Goal: Obtain resource: Download file/media

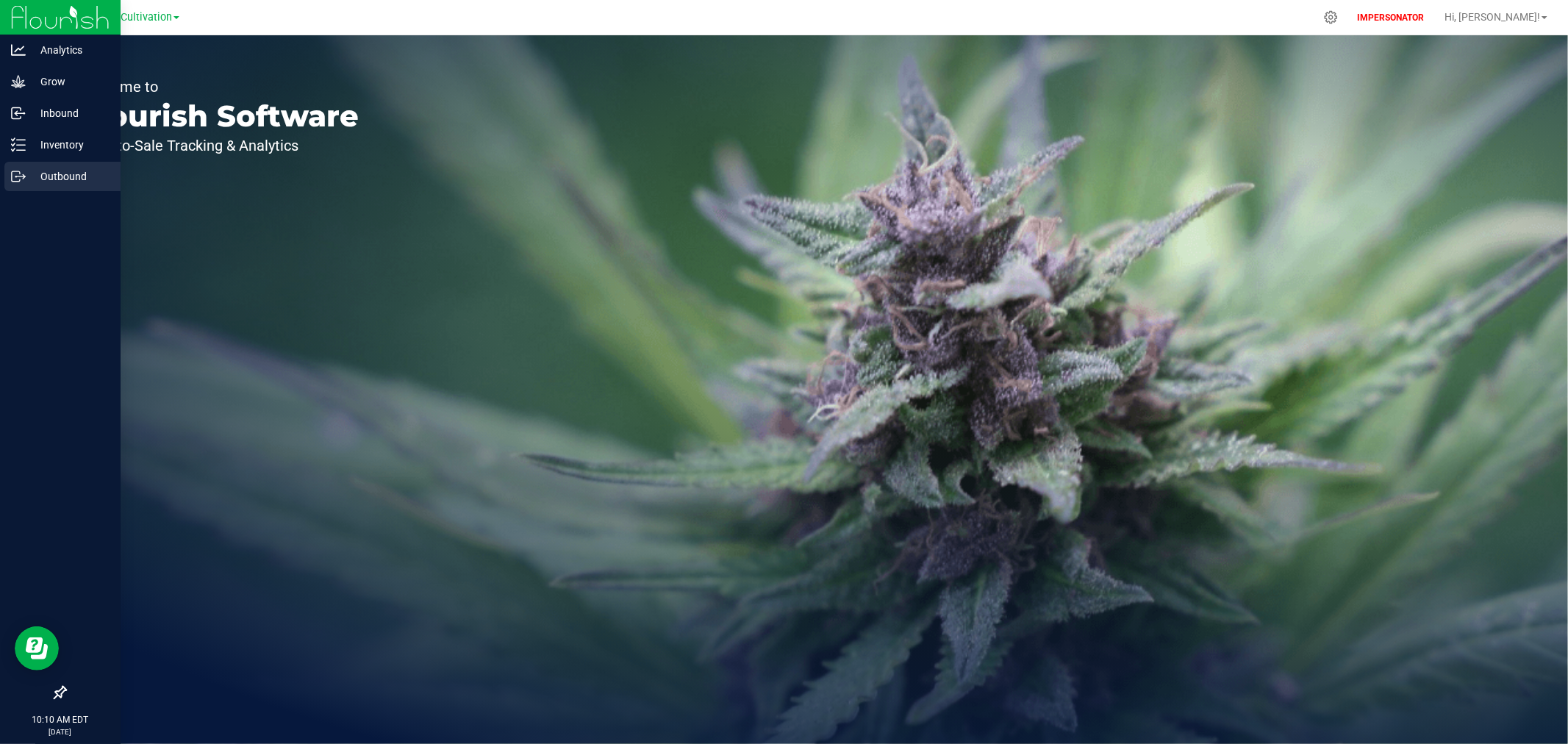
click at [44, 168] on p "Outbound" at bounding box center [69, 176] width 88 height 18
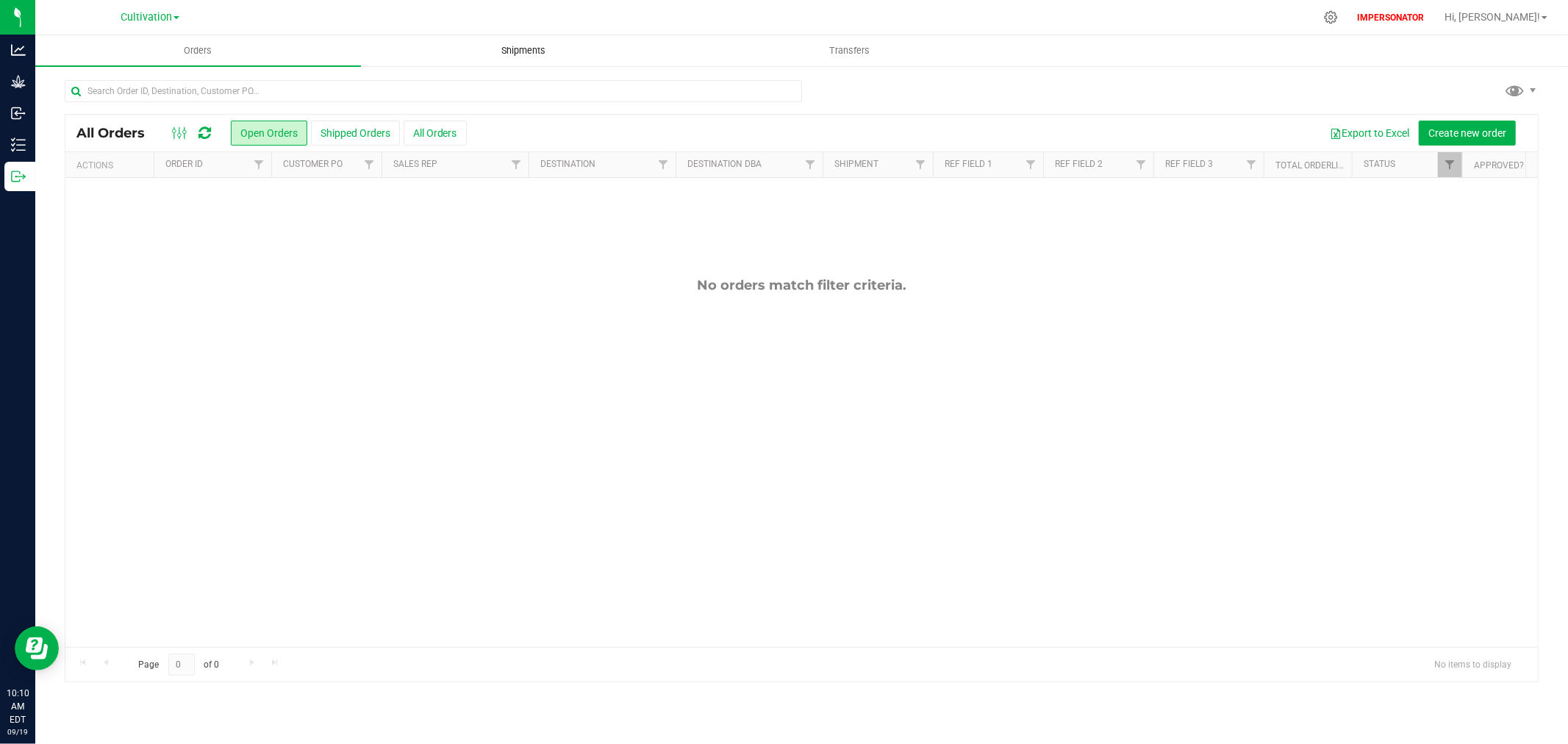
click at [547, 48] on span "Shipments" at bounding box center [523, 51] width 83 height 13
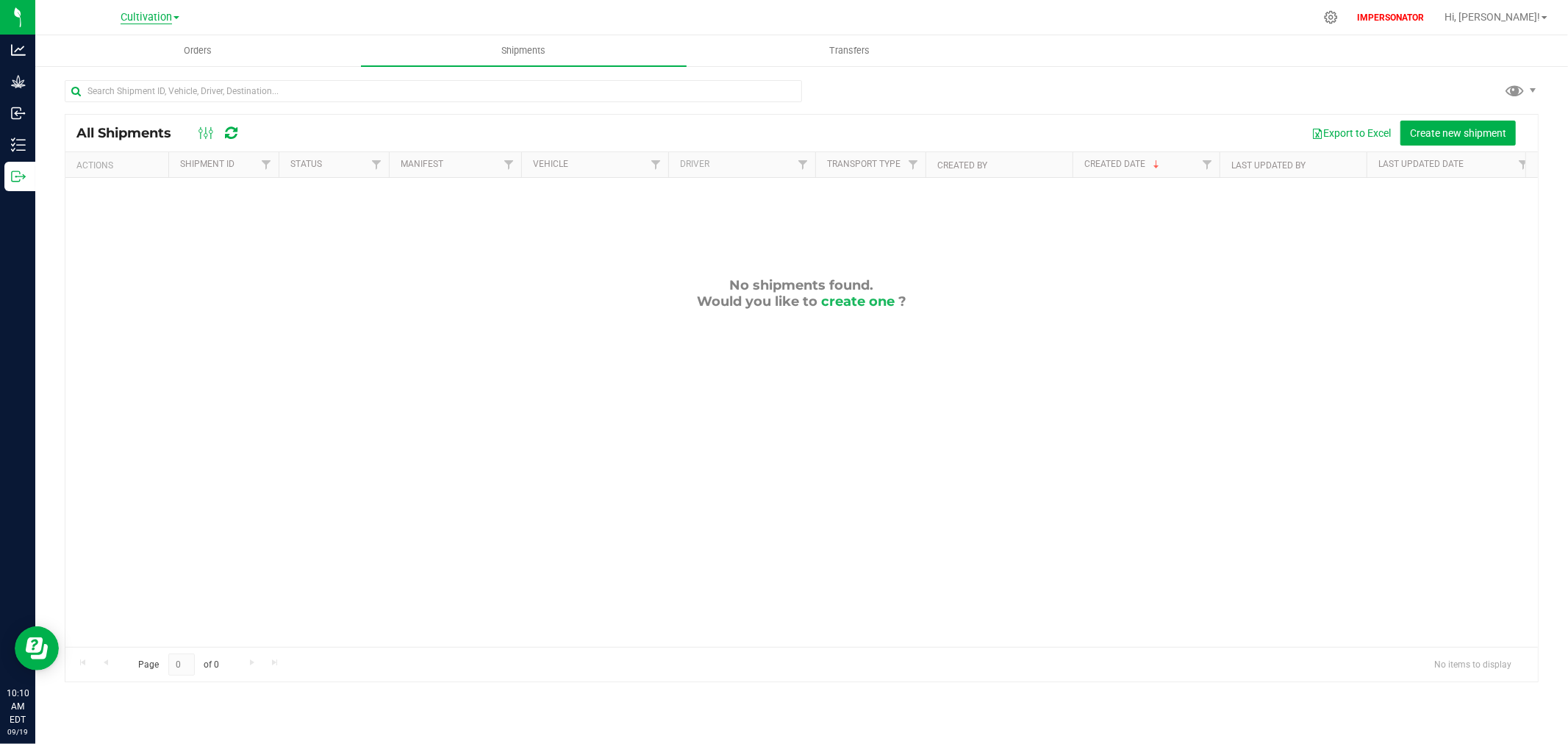
click at [156, 13] on span "Cultivation" at bounding box center [146, 18] width 52 height 13
click at [121, 62] on link "[PERSON_NAME] Grown" at bounding box center [149, 71] width 215 height 20
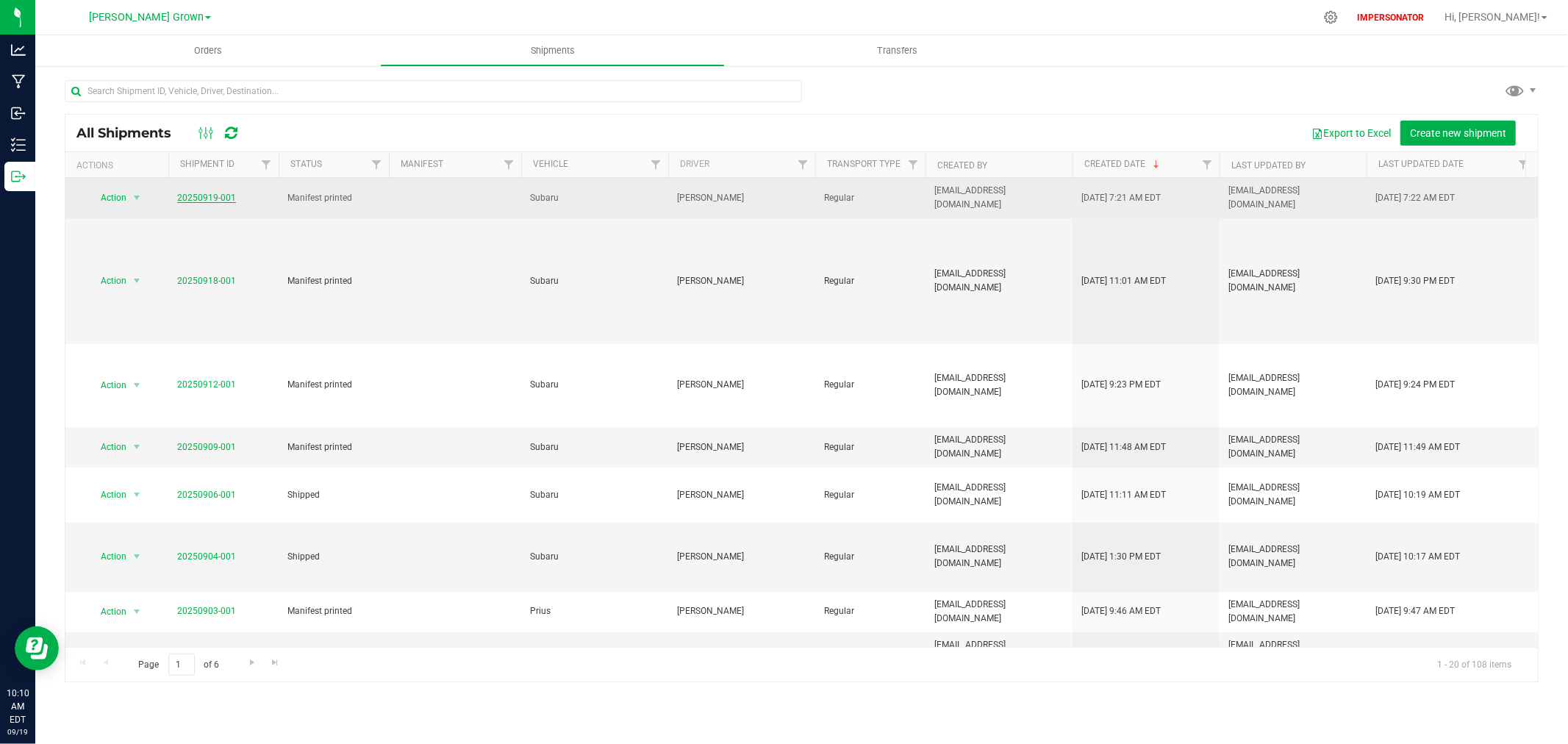
click at [195, 192] on link "20250919-001" at bounding box center [206, 197] width 59 height 10
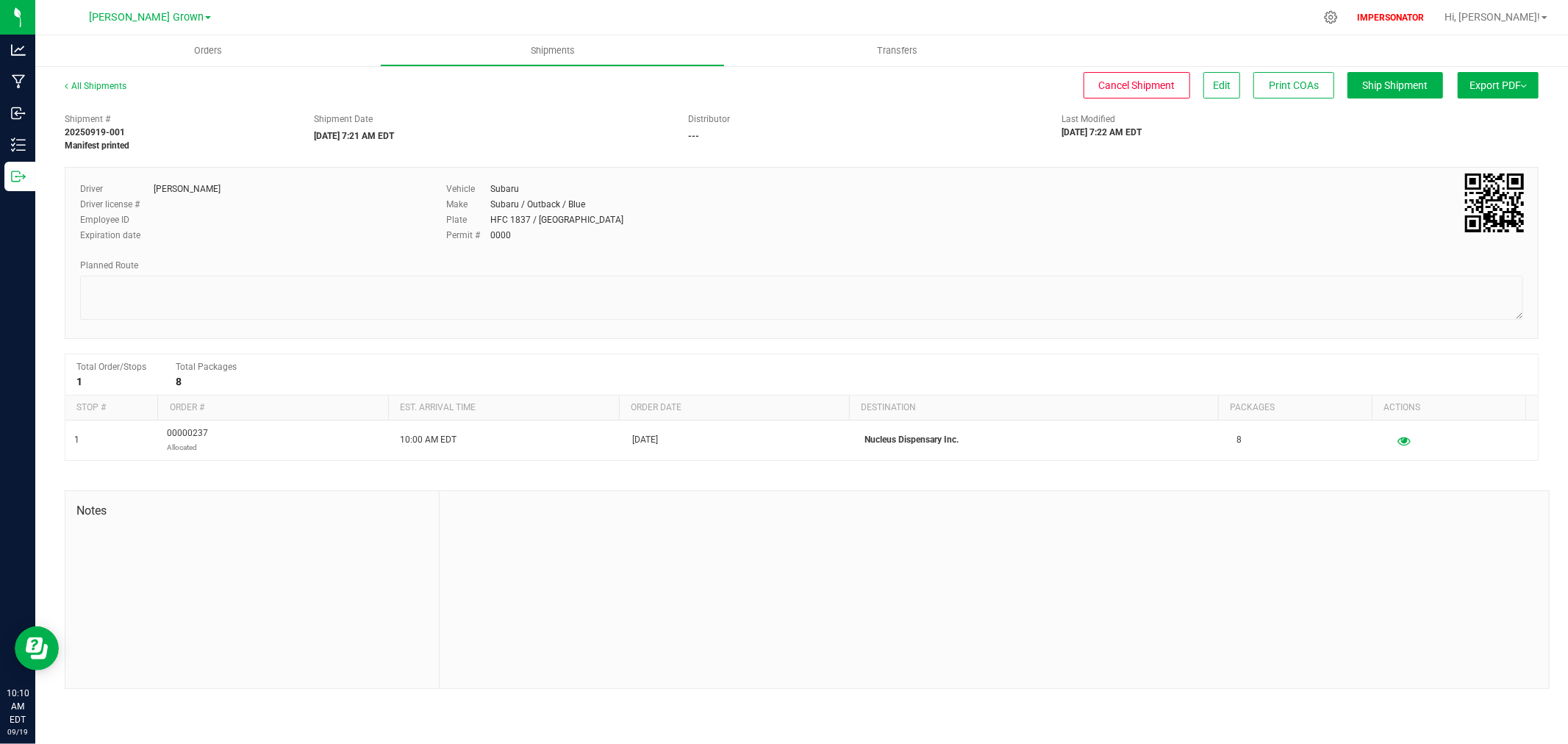
click at [1494, 86] on span "Export PDF" at bounding box center [1498, 85] width 57 height 12
click at [1489, 120] on span "Manifest by Package ID" at bounding box center [1477, 117] width 94 height 10
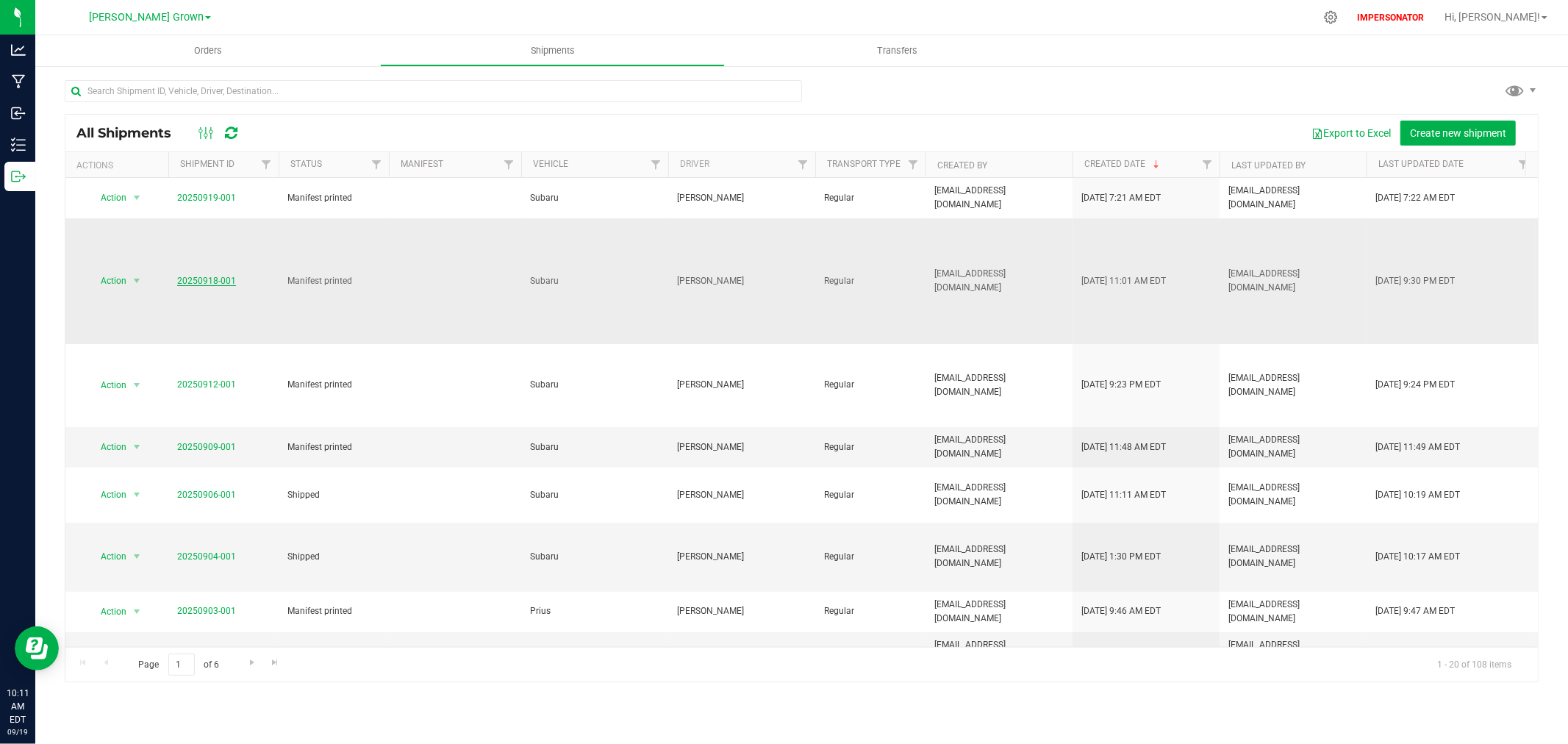
click at [202, 276] on link "20250918-001" at bounding box center [206, 281] width 59 height 10
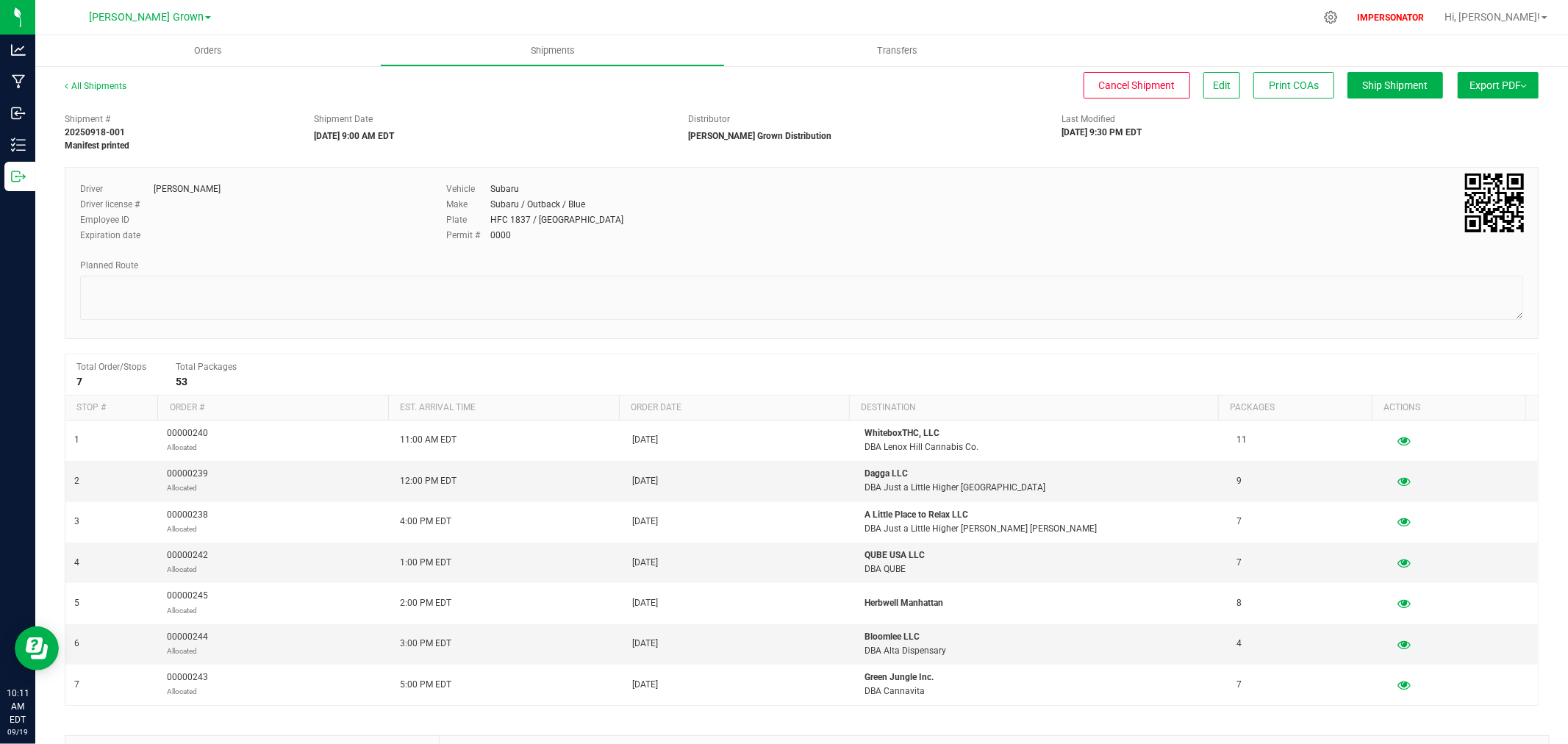
click at [1470, 87] on span "Export PDF" at bounding box center [1498, 85] width 57 height 12
click at [1457, 111] on li "Manifest by Package ID" at bounding box center [1494, 118] width 148 height 23
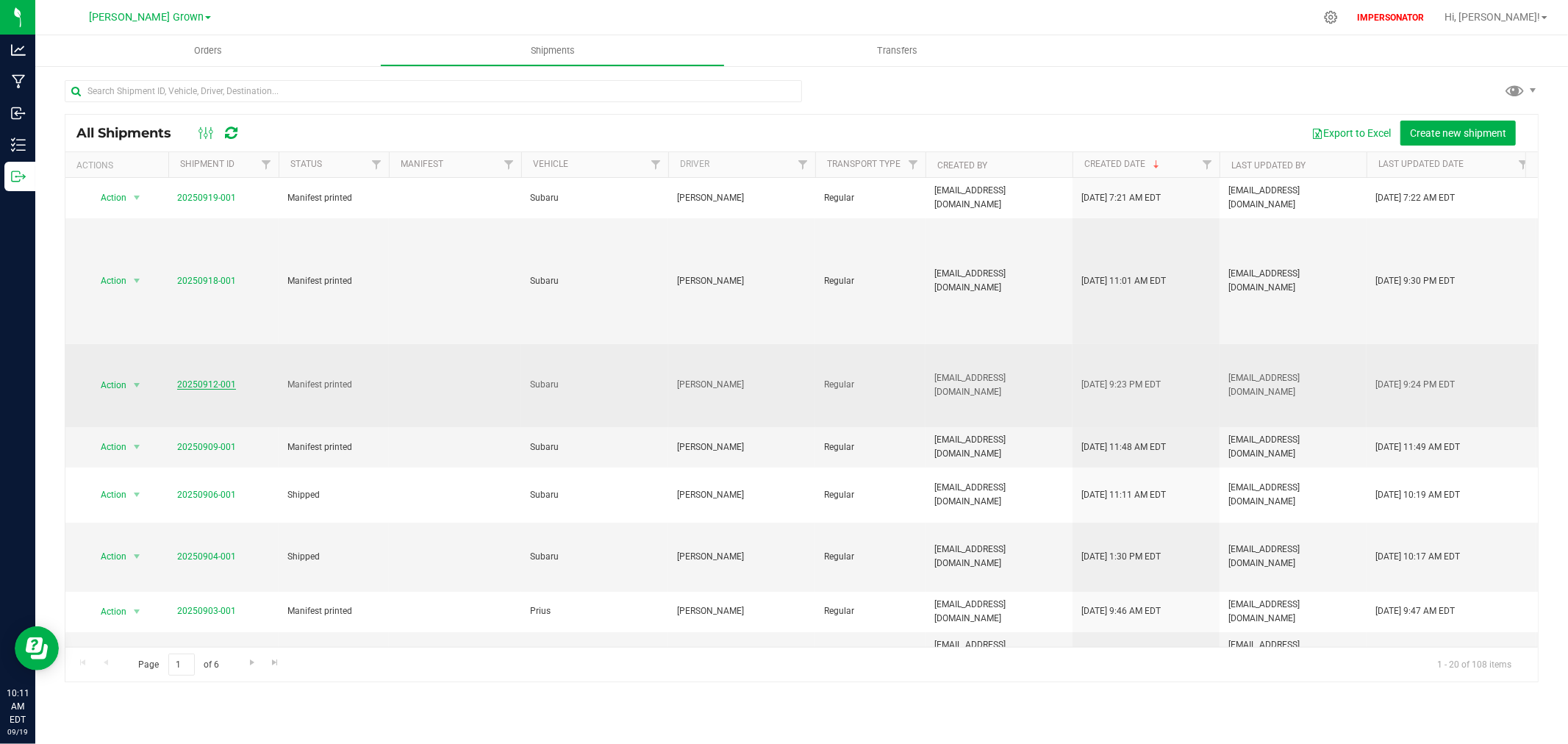
click at [206, 380] on link "20250912-001" at bounding box center [206, 385] width 59 height 10
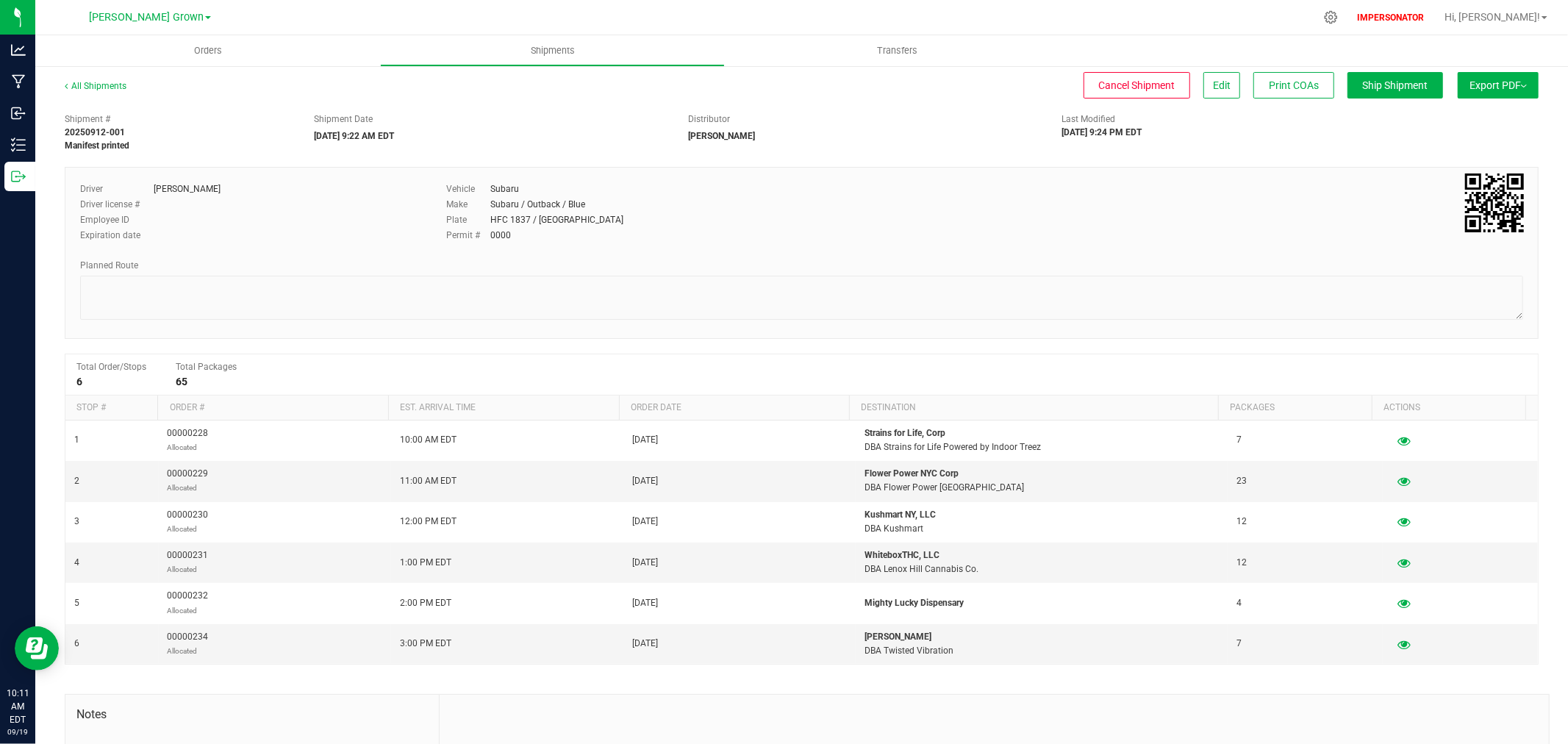
click at [1490, 94] on button "Export PDF" at bounding box center [1499, 85] width 81 height 26
click at [1479, 113] on span "Manifest by Package ID" at bounding box center [1477, 117] width 94 height 10
